Goal: Communication & Community: Answer question/provide support

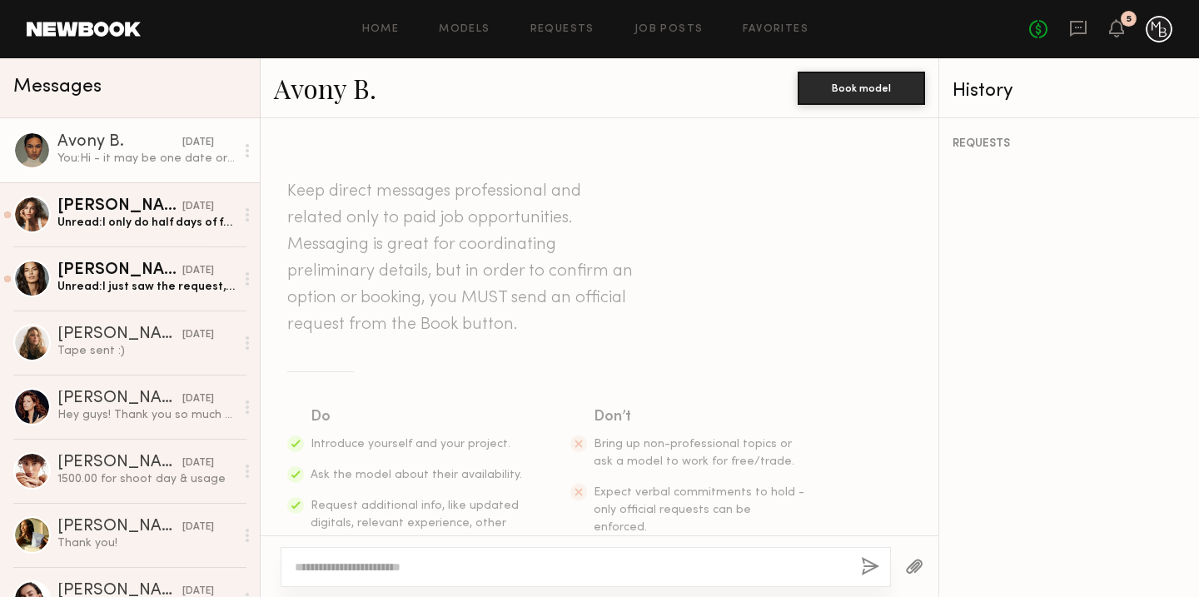
scroll to position [2135, 0]
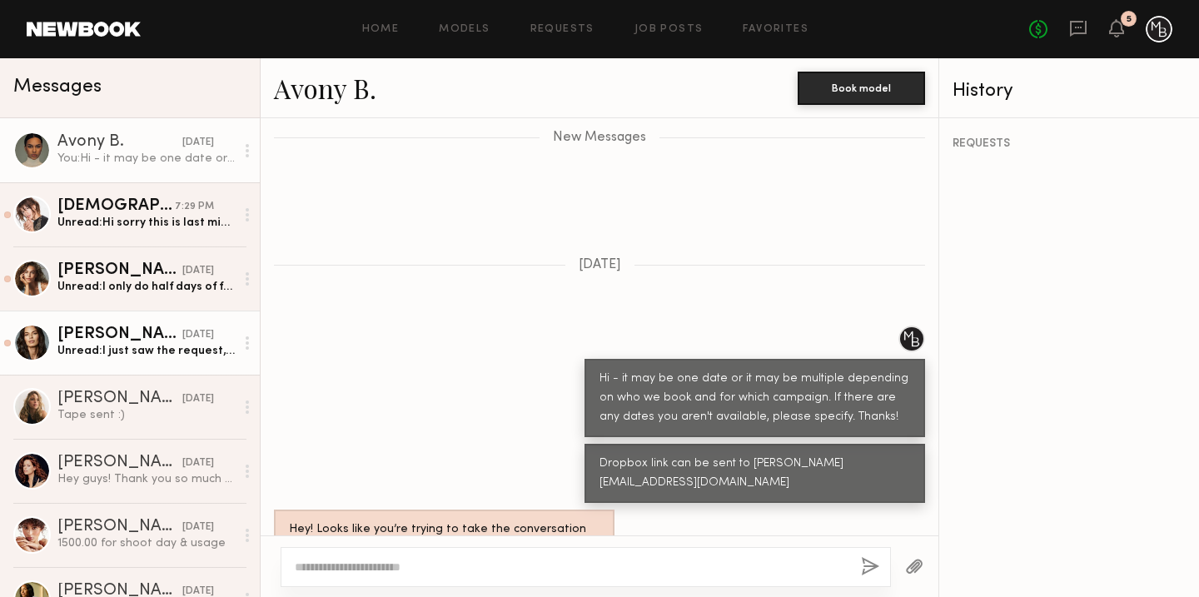
click at [140, 347] on div "Unread: I just saw the request, all set, thank you ☺️ Have a great evening." at bounding box center [145, 351] width 177 height 16
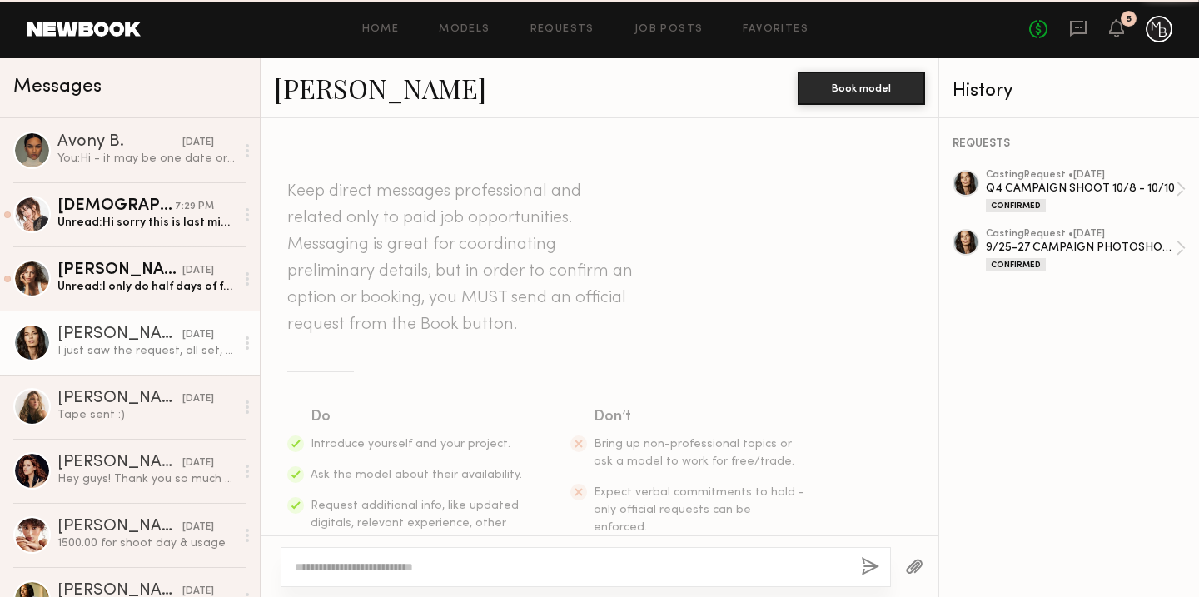
scroll to position [2608, 0]
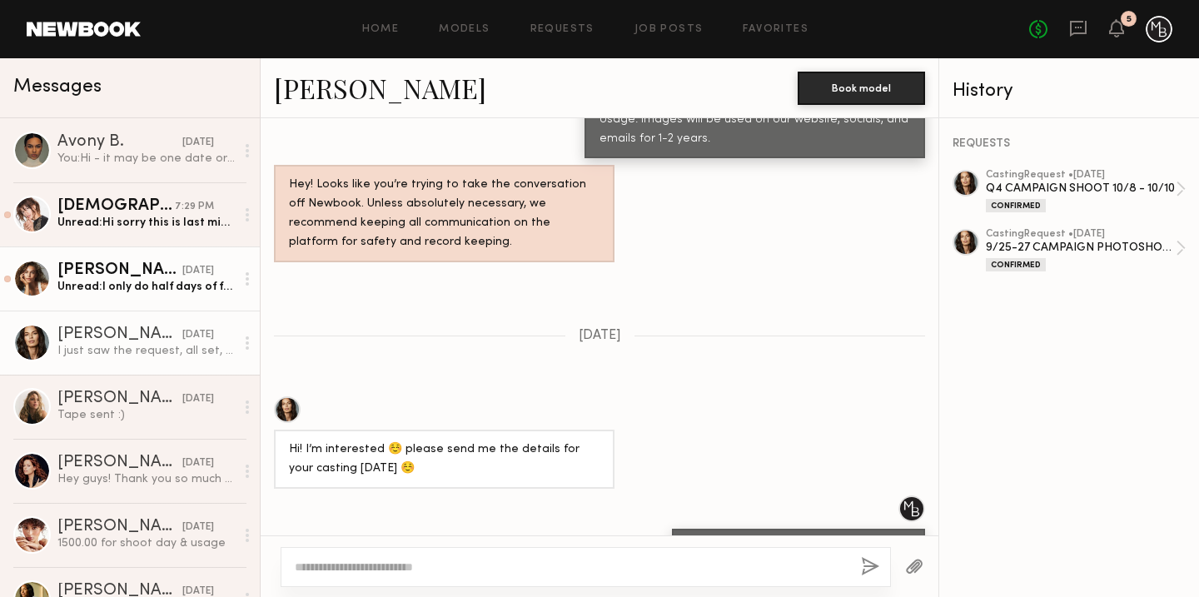
click at [144, 293] on div "Unread: I only do half days of full days" at bounding box center [145, 287] width 177 height 16
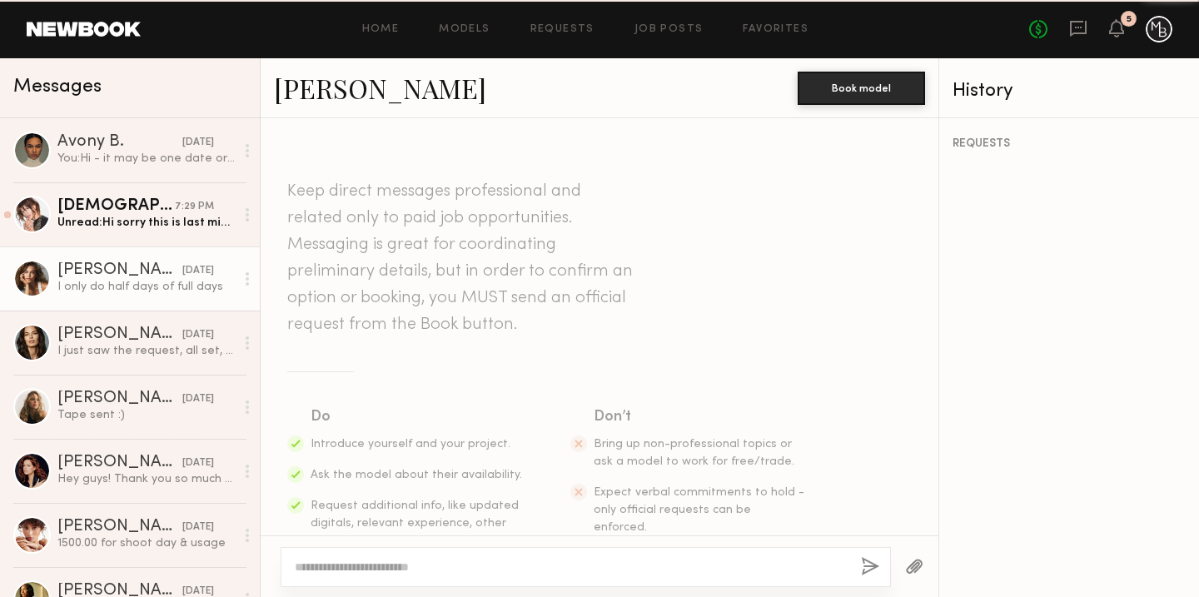
scroll to position [829, 0]
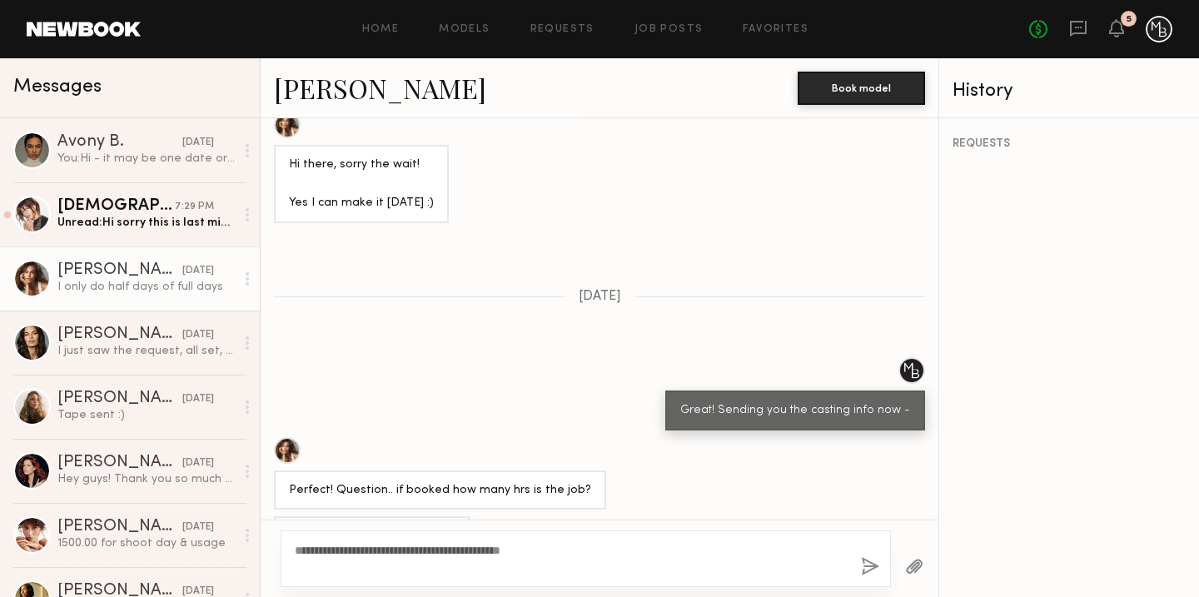
type textarea "**********"
click at [865, 565] on button "button" at bounding box center [870, 567] width 18 height 21
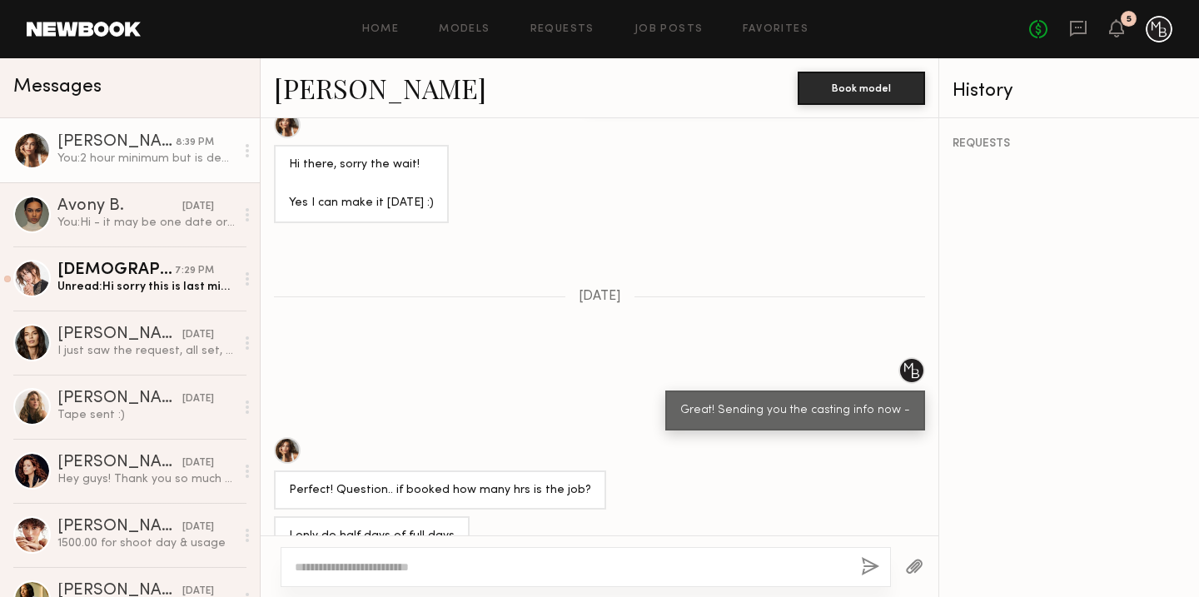
scroll to position [1002, 0]
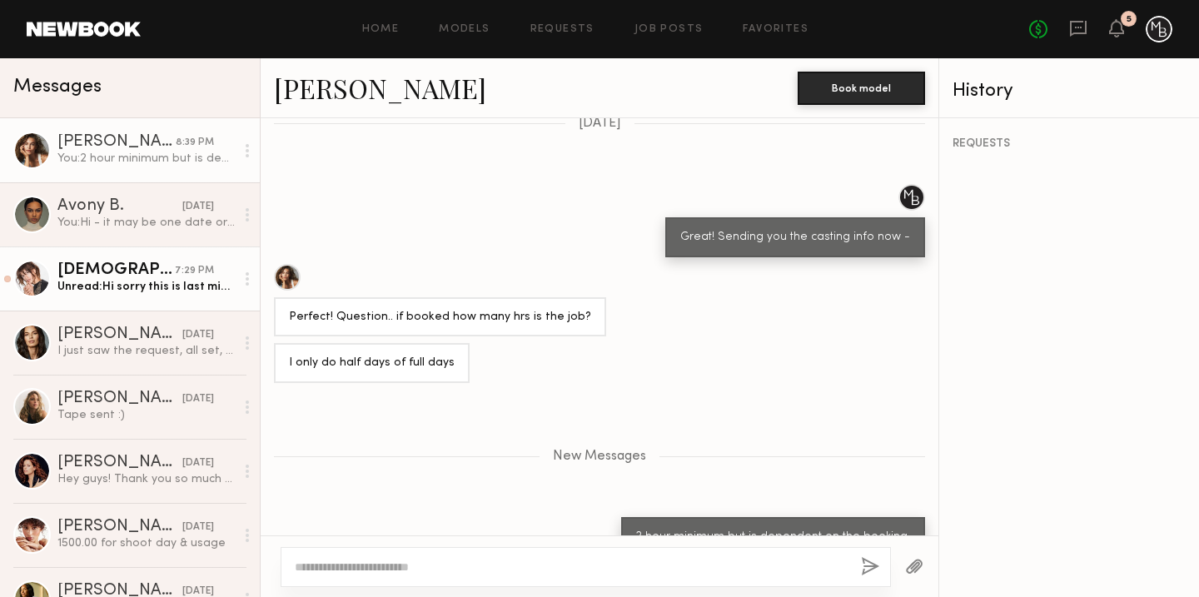
click at [147, 291] on div "Unread: Hi sorry this is last minute. is there any chance i can come at 12 for …" at bounding box center [145, 287] width 177 height 16
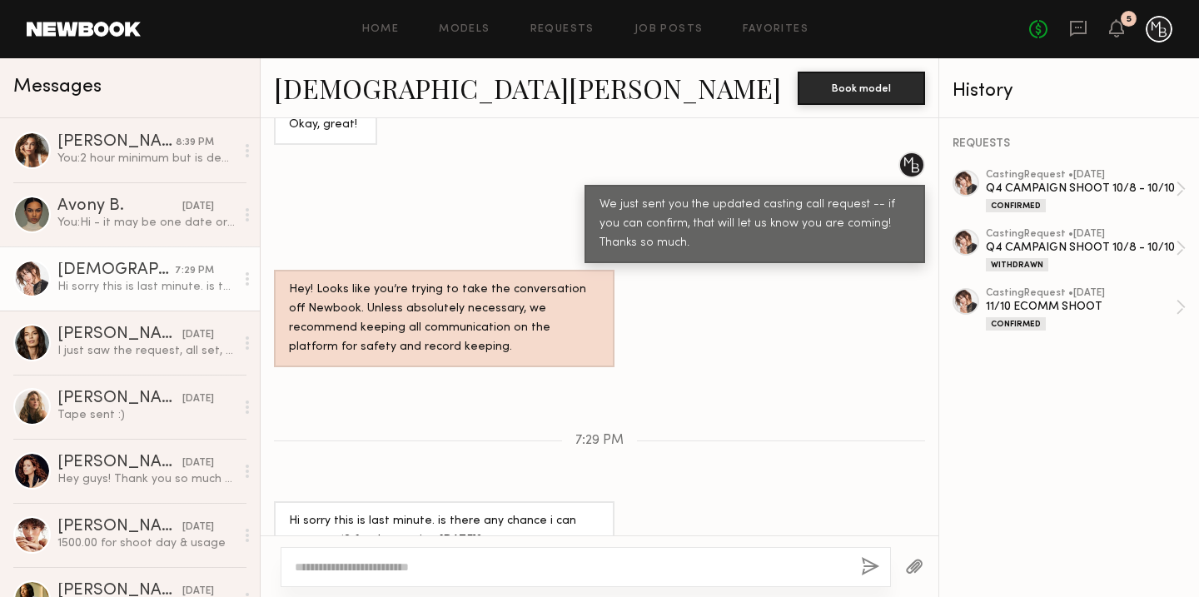
scroll to position [1862, 0]
click at [1123, 32] on icon at bounding box center [1116, 28] width 13 height 12
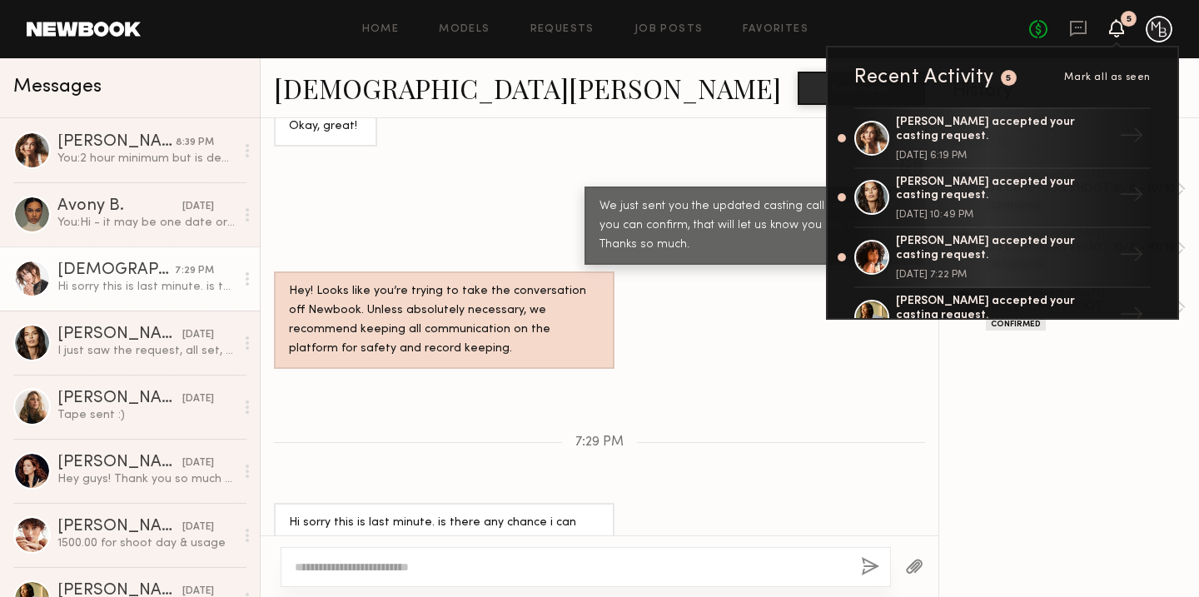
click at [698, 328] on div "Hey! Looks like you’re trying to take the conversation off Newbook. Unless abso…" at bounding box center [600, 319] width 678 height 97
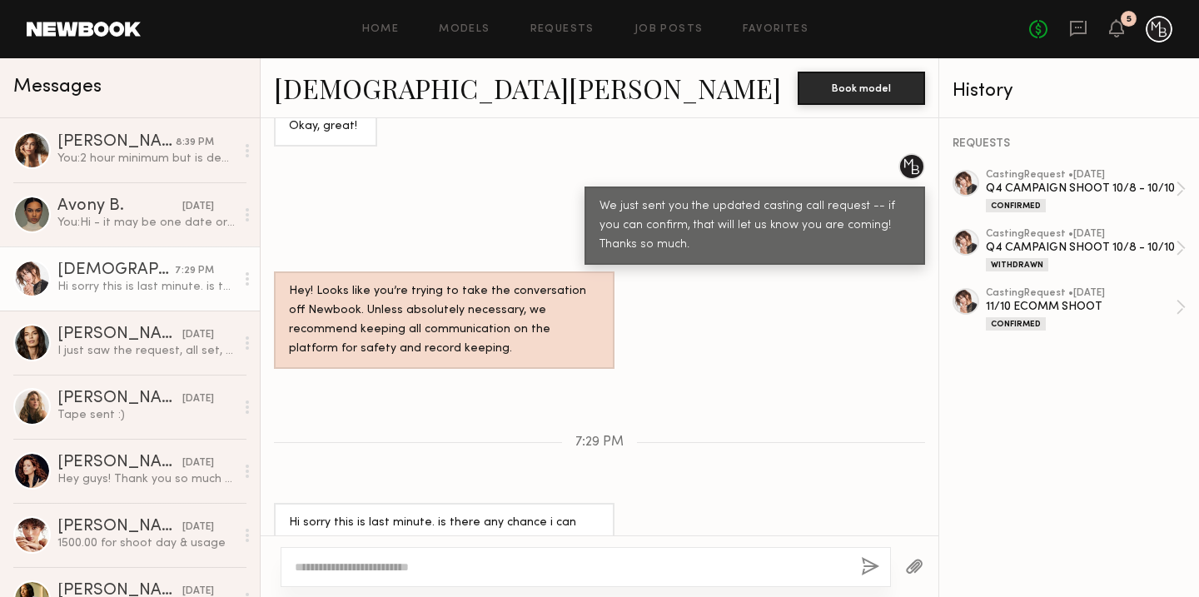
click at [365, 564] on textarea at bounding box center [571, 567] width 553 height 17
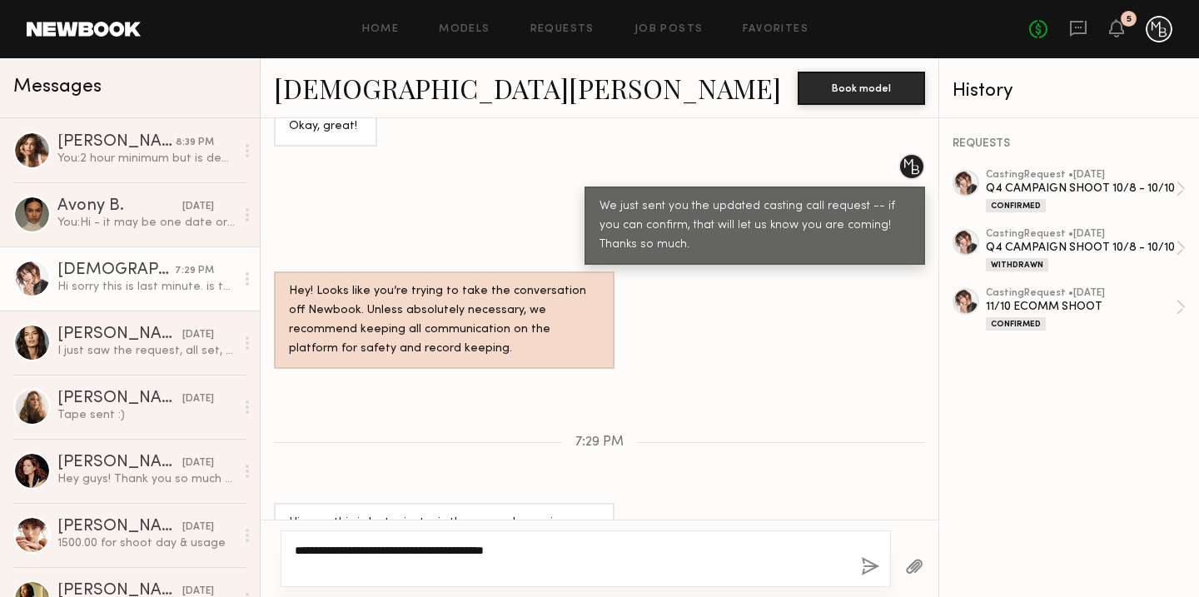
type textarea "**********"
click at [863, 564] on button "button" at bounding box center [870, 567] width 18 height 21
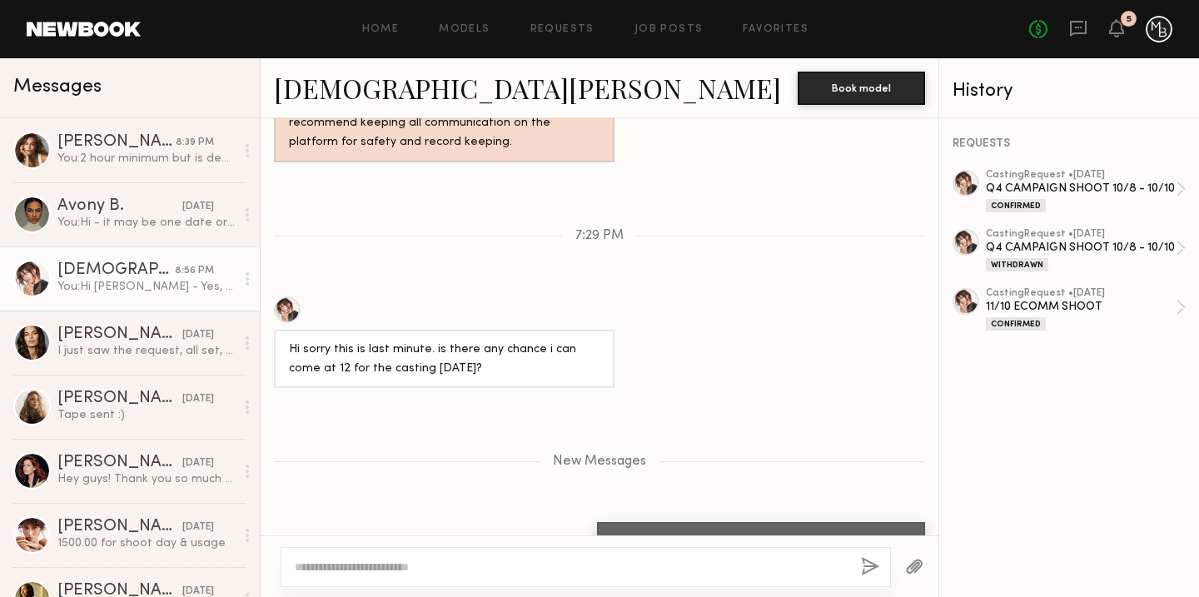
scroll to position [2084, 0]
